Goal: Find specific page/section: Find specific page/section

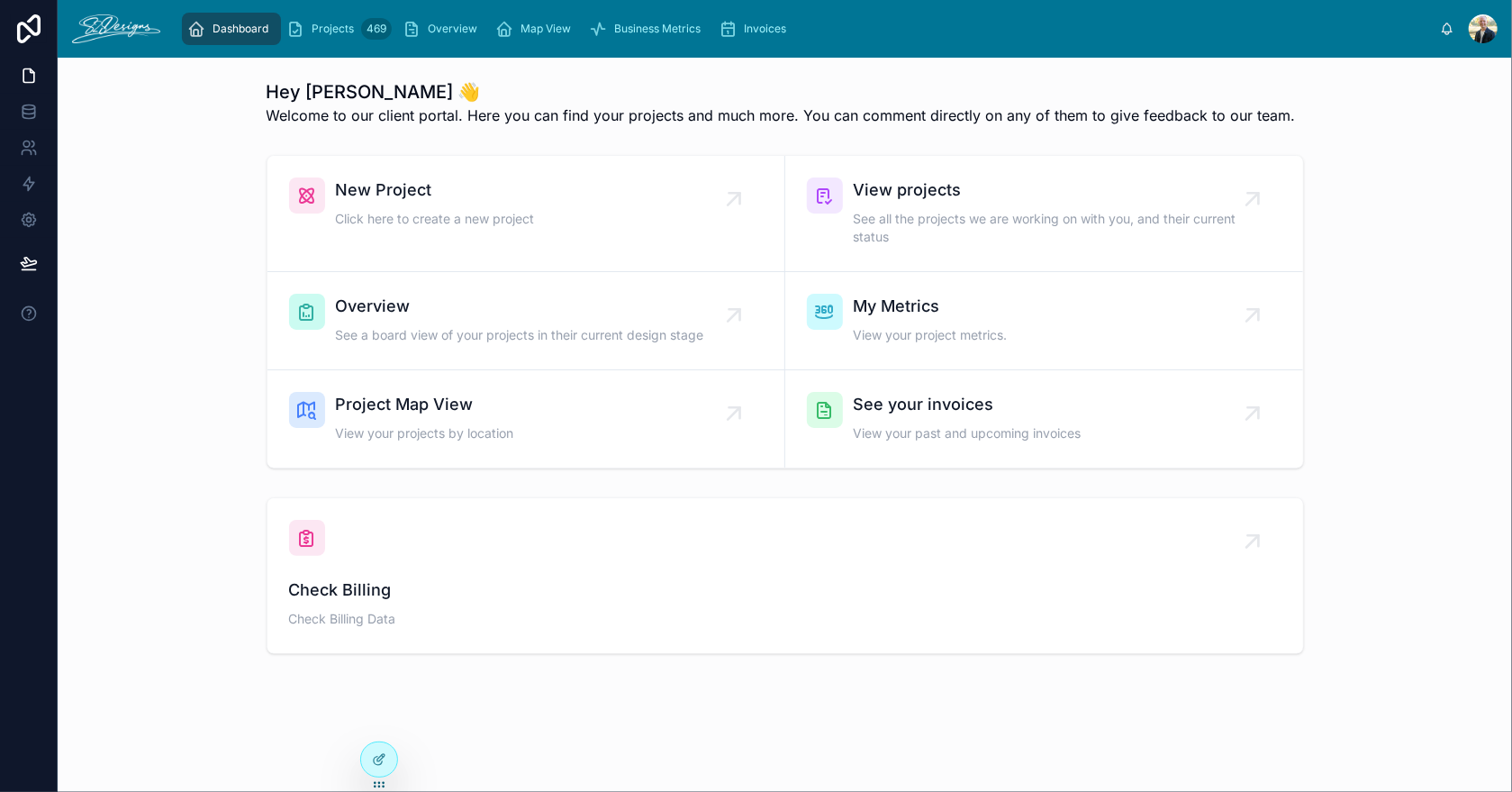
click at [493, 304] on span "Overview" at bounding box center [520, 306] width 368 height 25
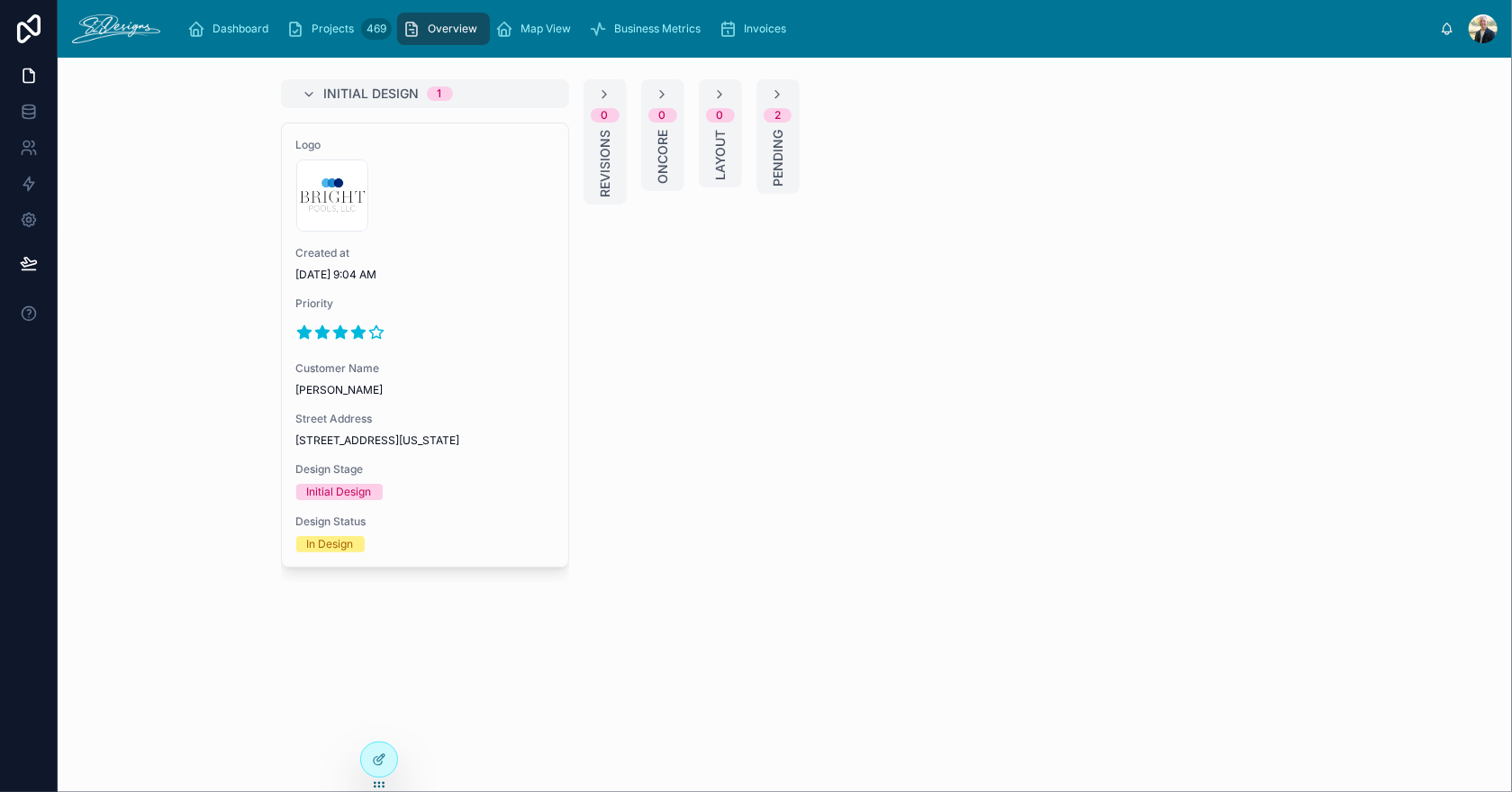
click at [449, 196] on div "300x300-logo .jpg" at bounding box center [426, 195] width 258 height 73
